Goal: Task Accomplishment & Management: Use online tool/utility

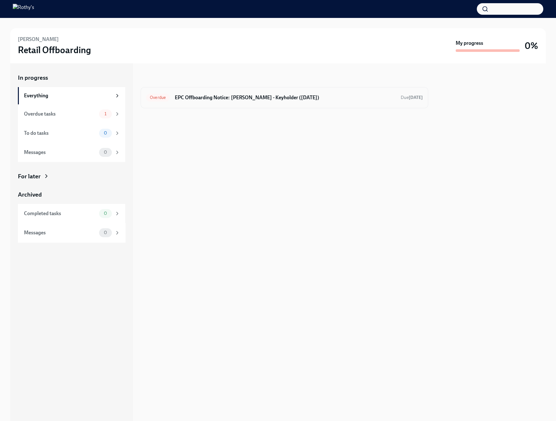
click at [239, 100] on h6 "EPC Offboarding Notice: [PERSON_NAME] - Keyholder ([DATE])" at bounding box center [285, 97] width 221 height 7
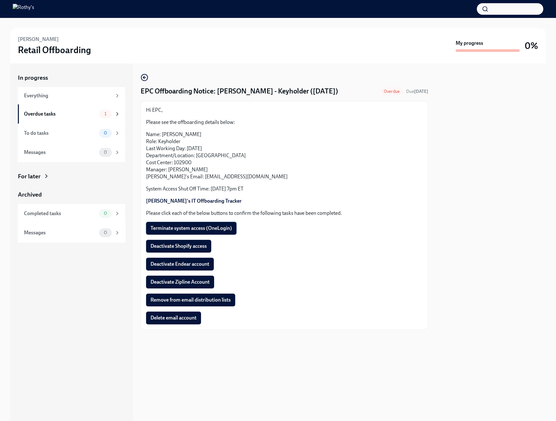
click at [181, 229] on span "Terminate system access (OneLogin)" at bounding box center [192, 228] width 82 height 6
click at [181, 242] on button "Deactivate Shopify access" at bounding box center [178, 246] width 65 height 13
click at [182, 260] on button "Deactivate Endear account" at bounding box center [180, 263] width 68 height 13
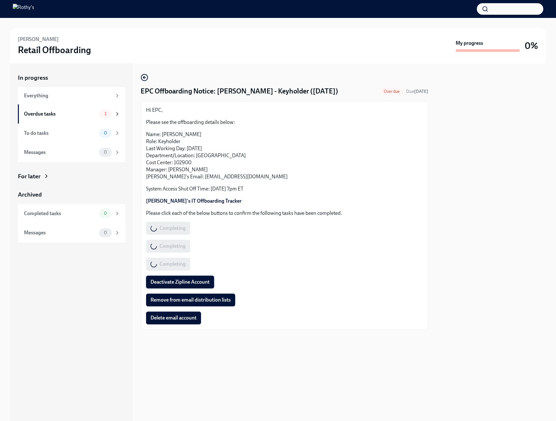
click at [181, 276] on button "Deactivate Zipline Account" at bounding box center [180, 281] width 68 height 13
click at [182, 289] on div "Hi EPC, Please see the offboarding details below: Name: [PERSON_NAME] Role: Key…" at bounding box center [284, 214] width 277 height 217
drag, startPoint x: 184, startPoint y: 296, endPoint x: 184, endPoint y: 307, distance: 10.6
click at [184, 297] on span "Remove from email distribution lists" at bounding box center [191, 299] width 80 height 6
click at [181, 314] on span "Delete email account" at bounding box center [174, 317] width 46 height 6
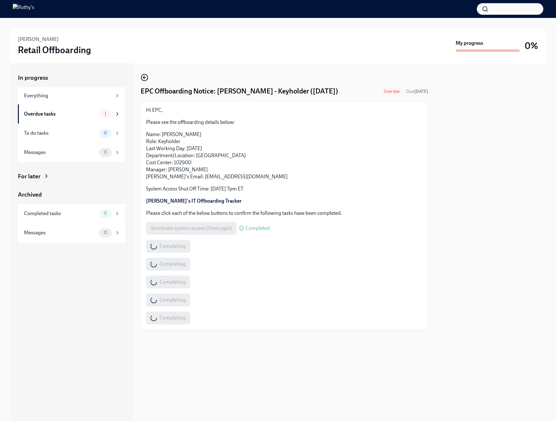
click at [333, 267] on div "Completing" at bounding box center [284, 263] width 277 height 13
